Goal: Transaction & Acquisition: Purchase product/service

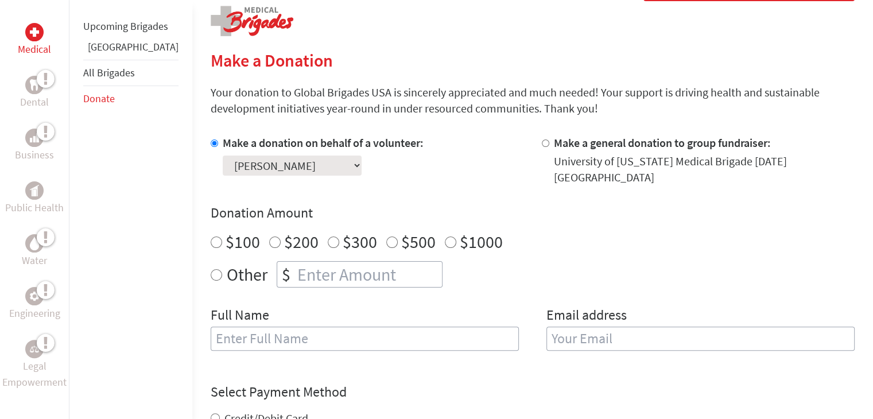
scroll to position [238, 0]
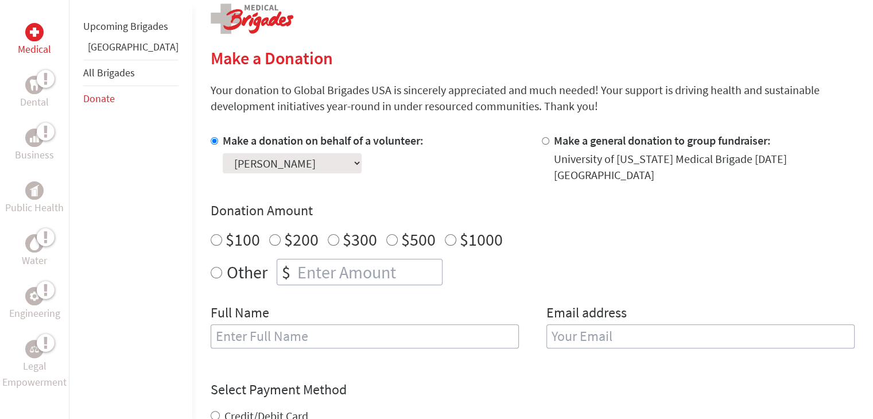
radio input "true"
click at [324, 270] on input "number" at bounding box center [368, 272] width 147 height 25
type input "250"
click at [293, 304] on div "Full Name" at bounding box center [365, 333] width 308 height 59
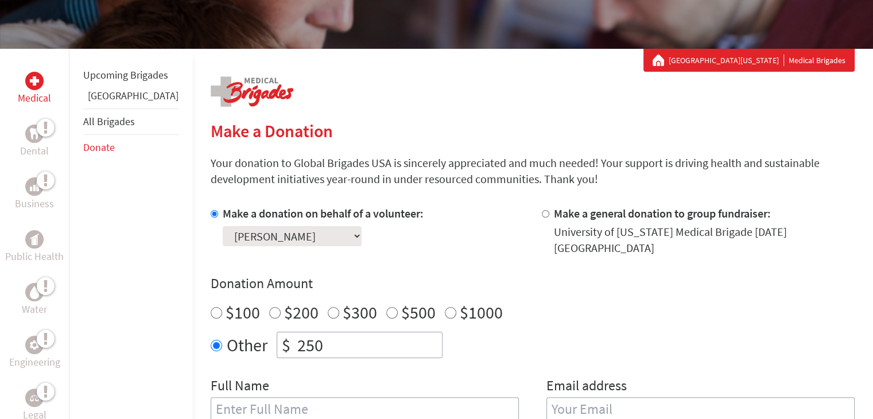
scroll to position [170, 0]
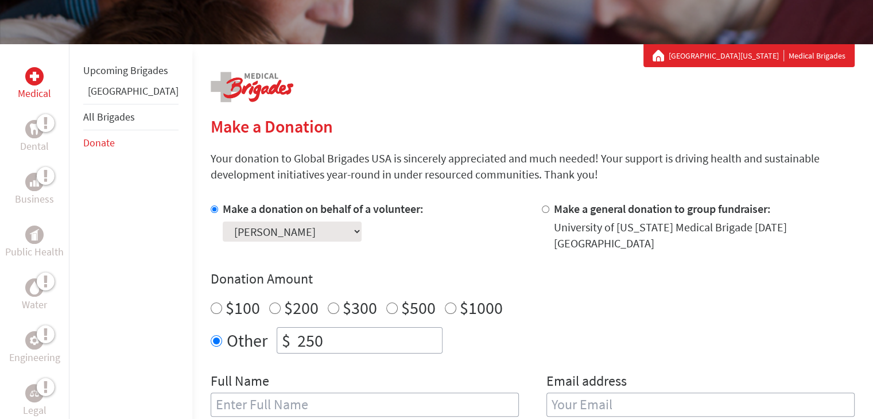
click at [321, 233] on select "Select a volunteer... [PERSON_NAME] [PERSON_NAME] [PERSON_NAME] [PERSON_NAME] […" at bounding box center [292, 232] width 139 height 20
click at [223, 222] on select "Select a volunteer... [PERSON_NAME] [PERSON_NAME] [PERSON_NAME] [PERSON_NAME] […" at bounding box center [292, 232] width 139 height 20
click at [450, 229] on div "Make a donation on behalf of a volunteer: Select a volunteer... [PERSON_NAME] […" at bounding box center [367, 226] width 313 height 51
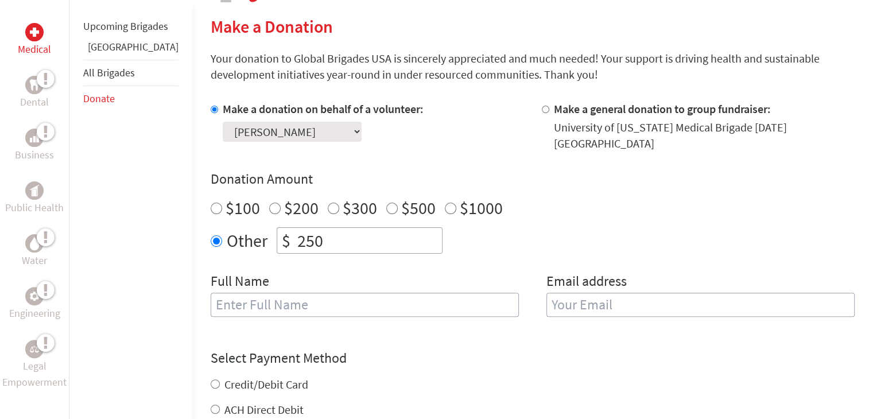
scroll to position [275, 0]
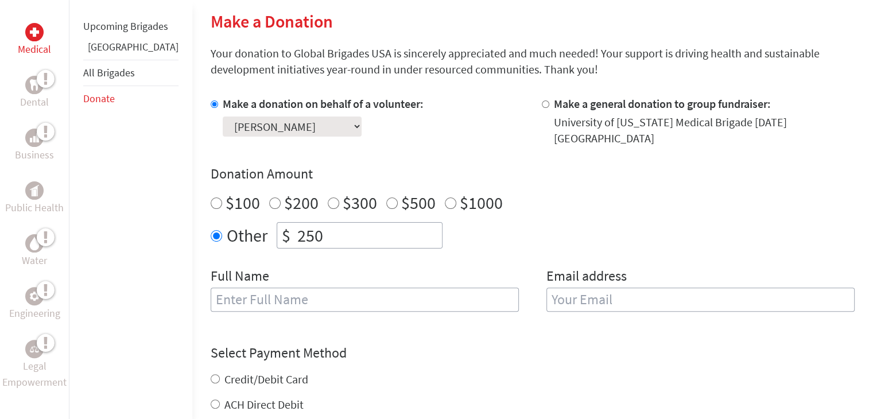
click at [277, 288] on input "text" at bounding box center [365, 300] width 308 height 24
type input "[PERSON_NAME]"
click at [582, 288] on input "email" at bounding box center [701, 300] width 308 height 24
type input "[EMAIL_ADDRESS][DOMAIN_NAME]"
click at [575, 344] on div "Select Payment Method NOTE: American Express is not accepted. Please proceed no…" at bounding box center [533, 378] width 644 height 69
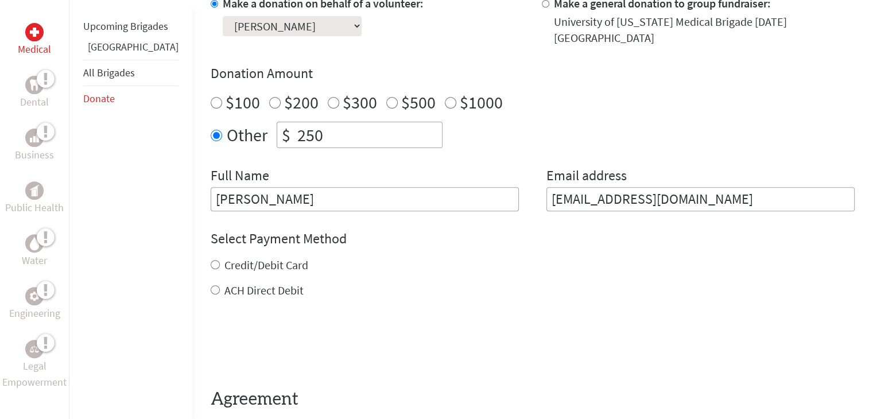
scroll to position [377, 0]
click at [211, 259] on input "Credit/Debit Card" at bounding box center [215, 263] width 9 height 9
radio input "true"
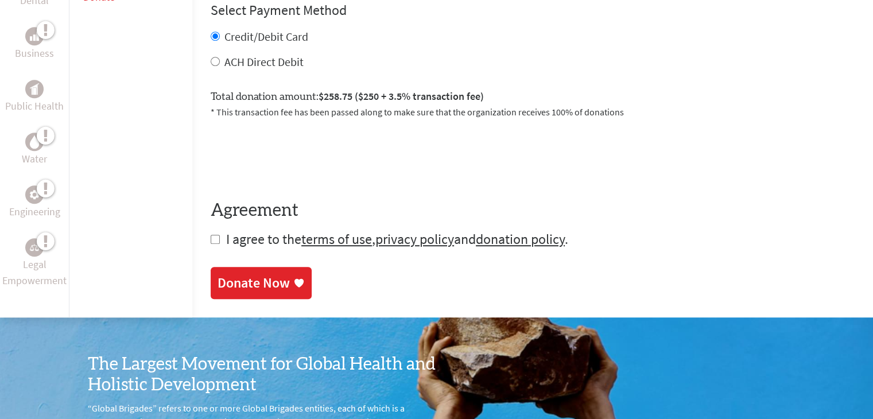
scroll to position [606, 0]
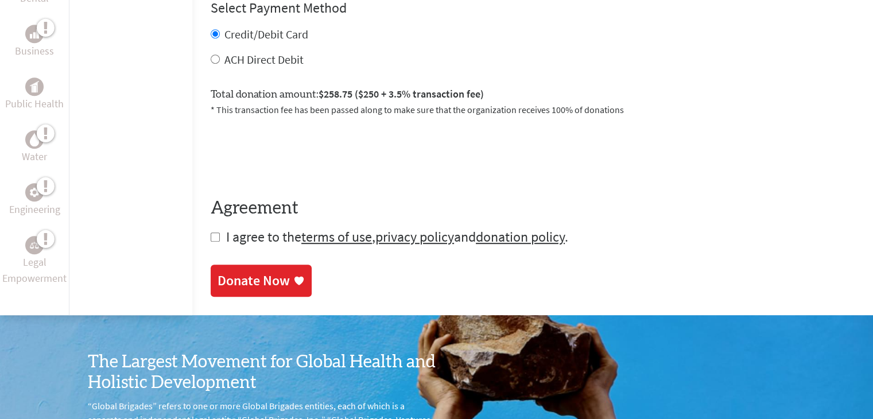
click at [211, 233] on form "Make a donation on behalf of a volunteer: Select a volunteer... [PERSON_NAME] […" at bounding box center [533, 6] width 644 height 482
click at [211, 233] on input "checkbox" at bounding box center [215, 237] width 9 height 9
checkbox input "true"
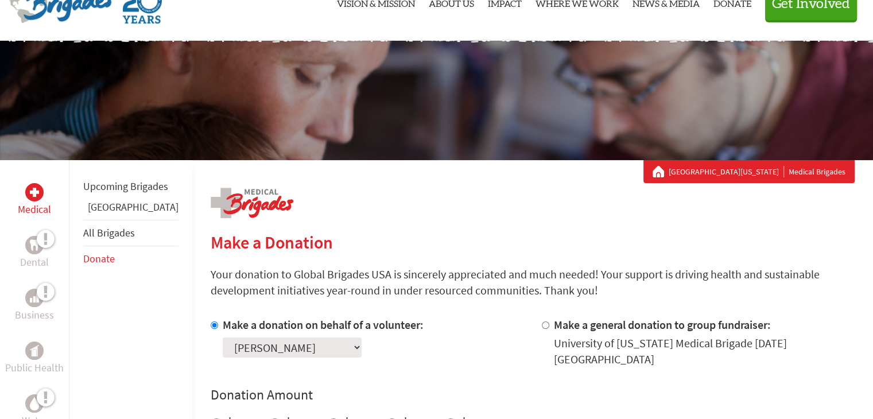
scroll to position [0, 0]
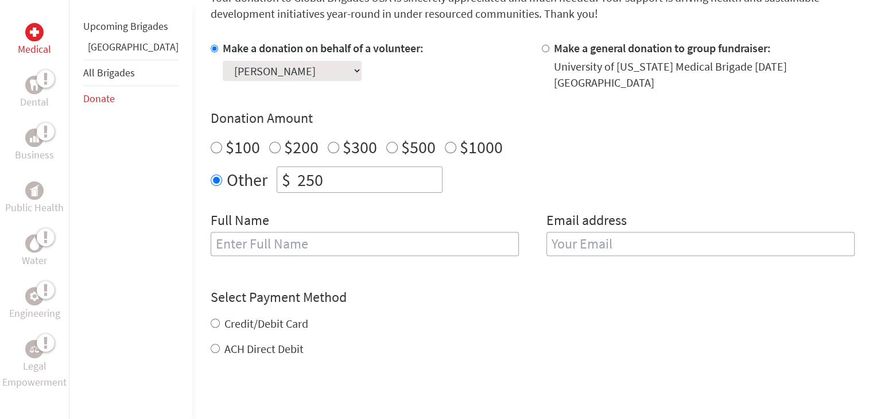
scroll to position [333, 0]
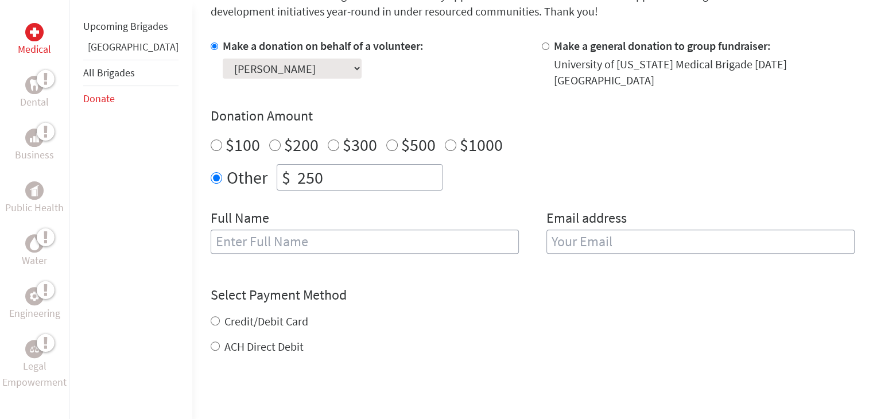
click at [336, 234] on input "text" at bounding box center [365, 242] width 308 height 24
type input "[PERSON_NAME]"
click at [615, 231] on input "email" at bounding box center [701, 242] width 308 height 24
type input "[EMAIL_ADDRESS][DOMAIN_NAME]"
click at [211, 313] on div "Credit/Debit Card ACH Direct Debit" at bounding box center [533, 333] width 644 height 41
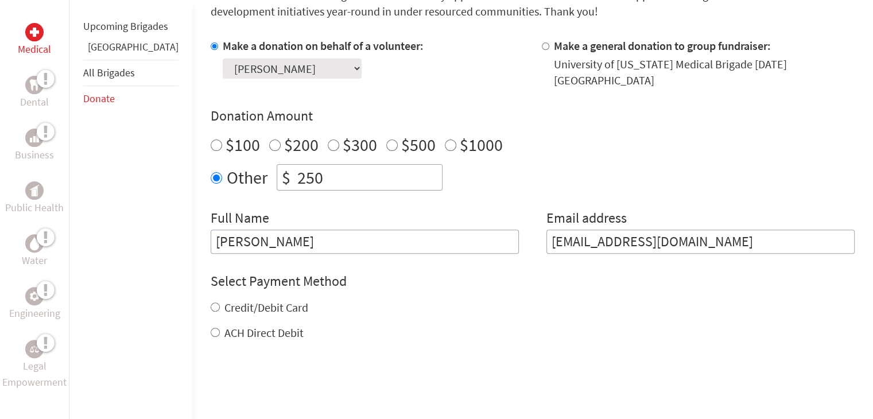
click at [224, 300] on label "Credit/Debit Card" at bounding box center [266, 307] width 84 height 14
click at [218, 303] on input "Credit/Debit Card" at bounding box center [215, 307] width 9 height 9
radio input "true"
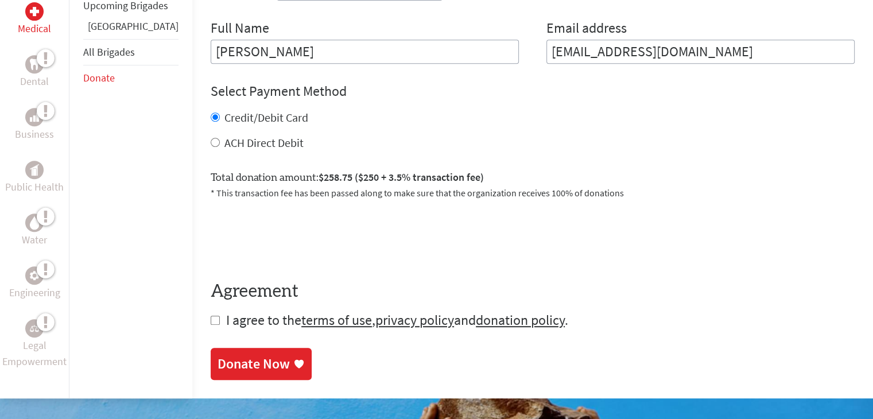
scroll to position [524, 0]
click at [211, 315] on input "checkbox" at bounding box center [215, 319] width 9 height 9
checkbox input "true"
click at [224, 355] on div "Donate Now" at bounding box center [254, 364] width 72 height 18
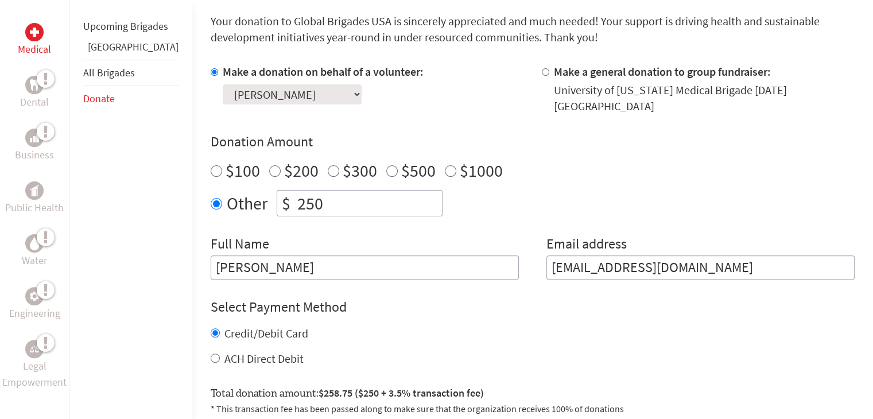
scroll to position [308, 0]
